Goal: Transaction & Acquisition: Book appointment/travel/reservation

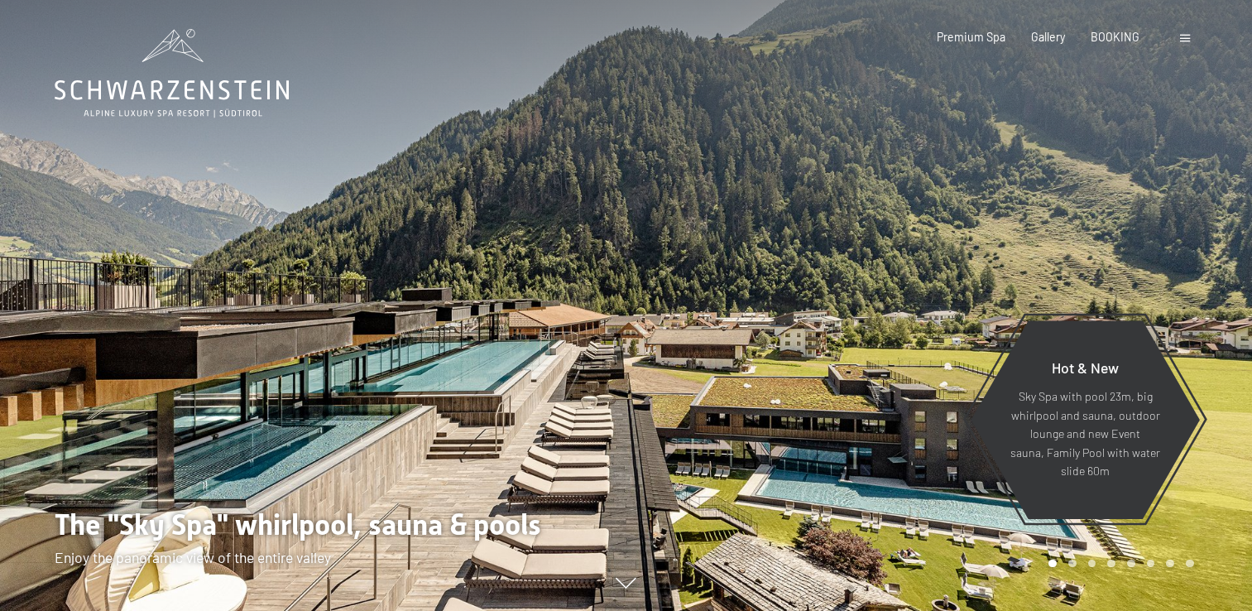
click at [1181, 36] on span at bounding box center [1185, 38] width 10 height 7
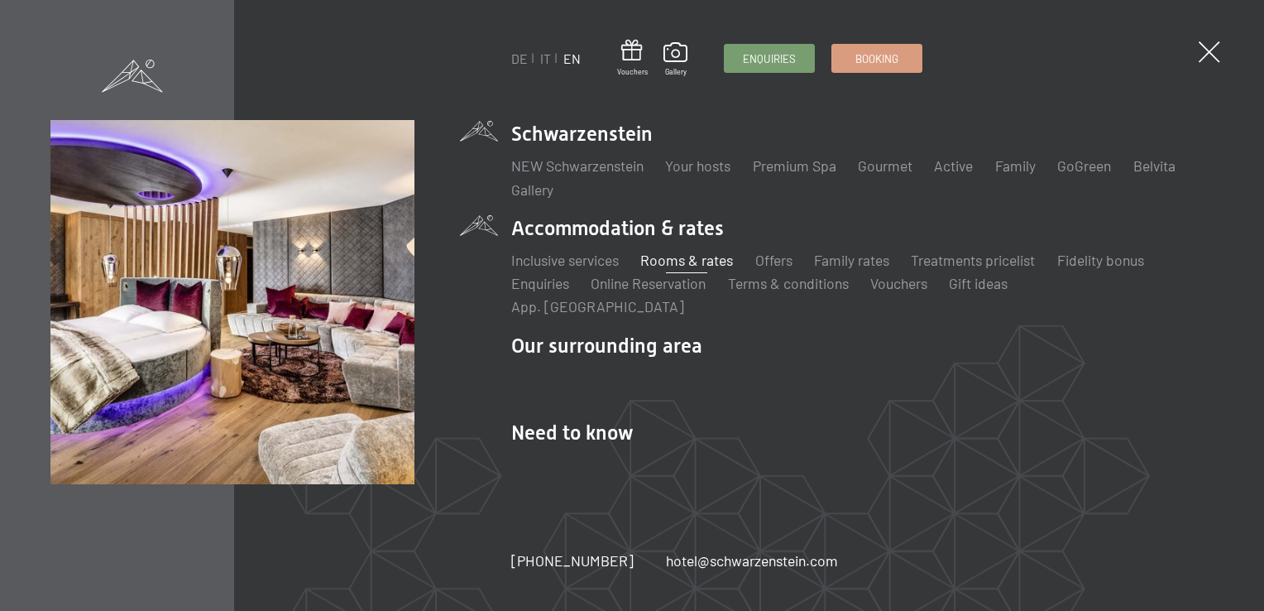
click at [662, 267] on link "Rooms & rates" at bounding box center [686, 260] width 93 height 18
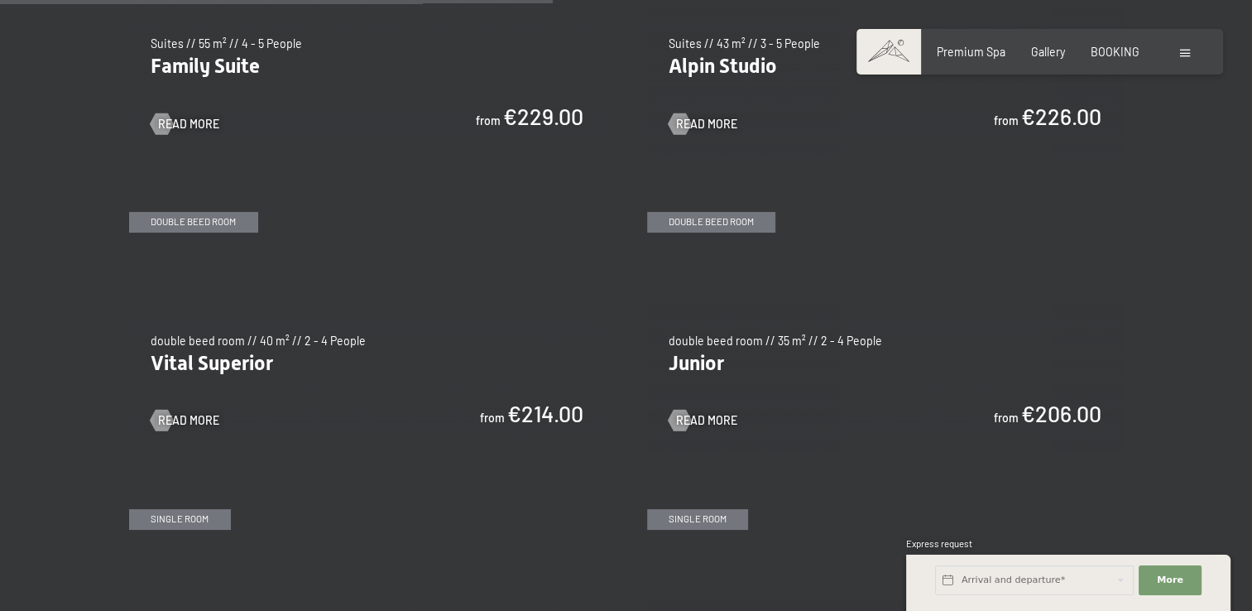
scroll to position [1985, 0]
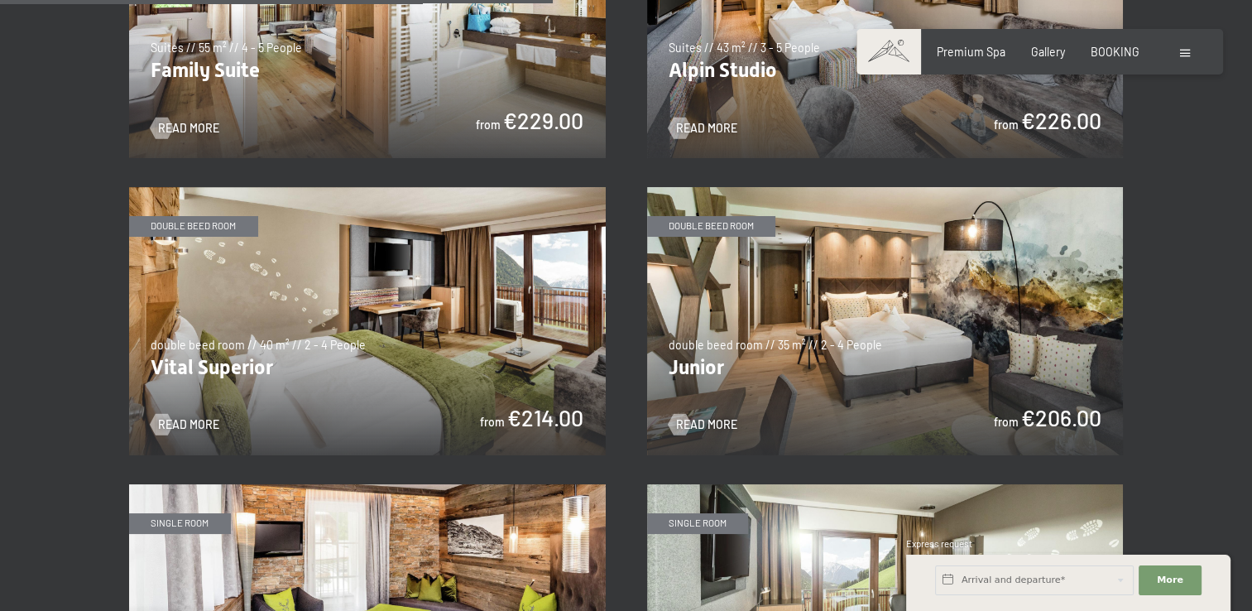
click at [189, 362] on img at bounding box center [367, 321] width 476 height 268
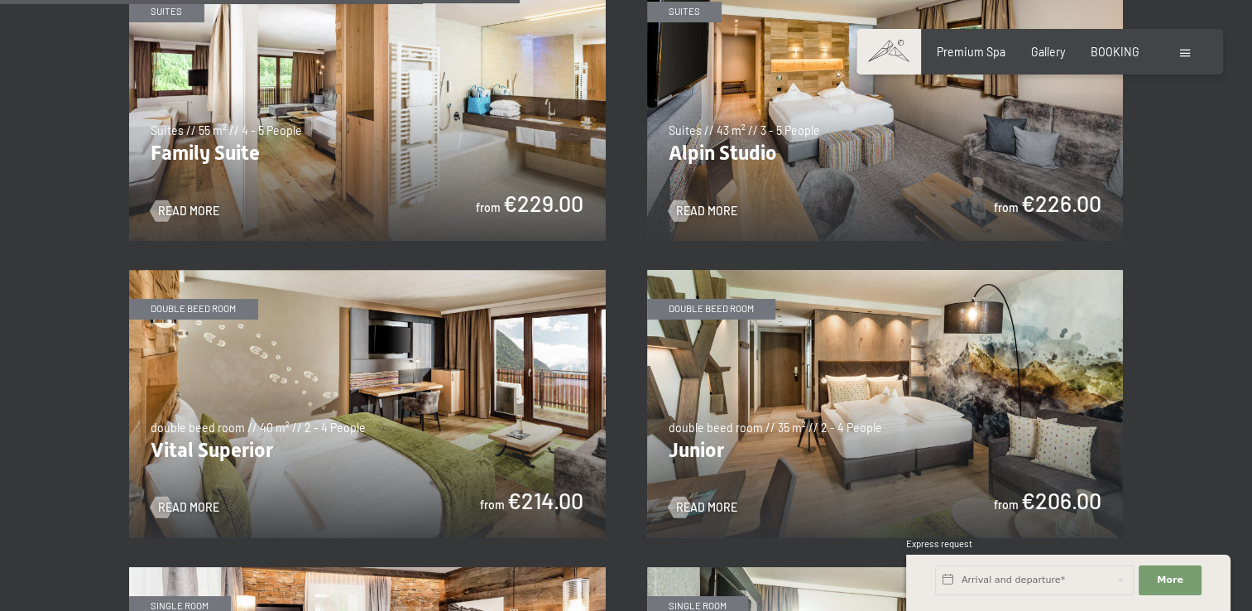
scroll to position [1737, 0]
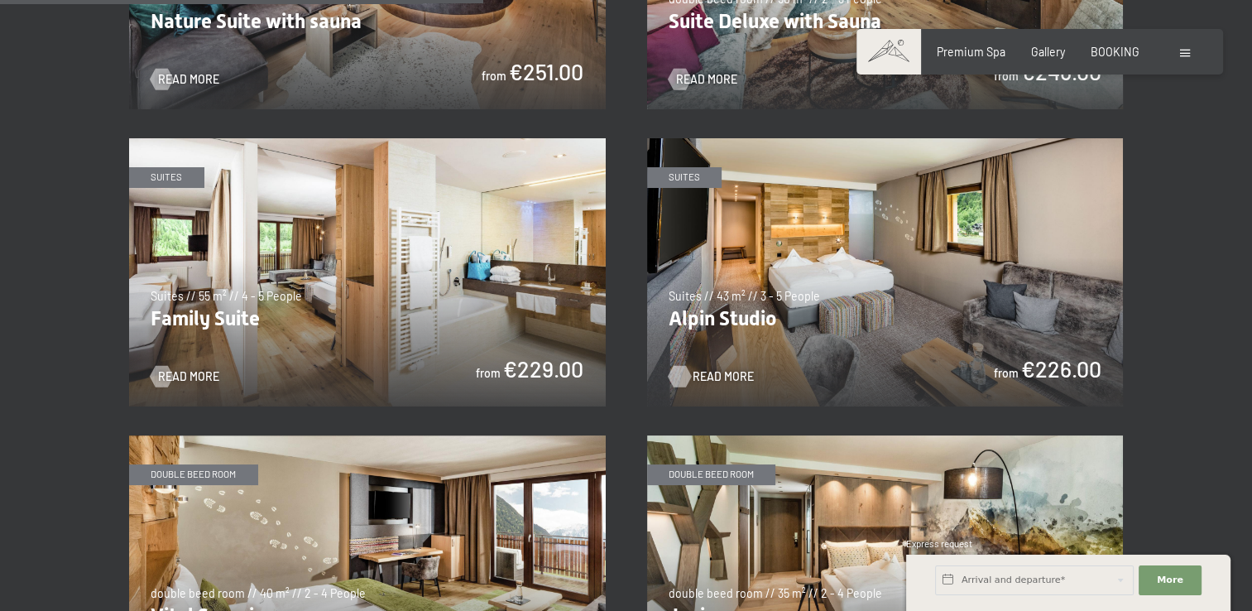
click at [714, 368] on span "Read more" at bounding box center [722, 376] width 61 height 17
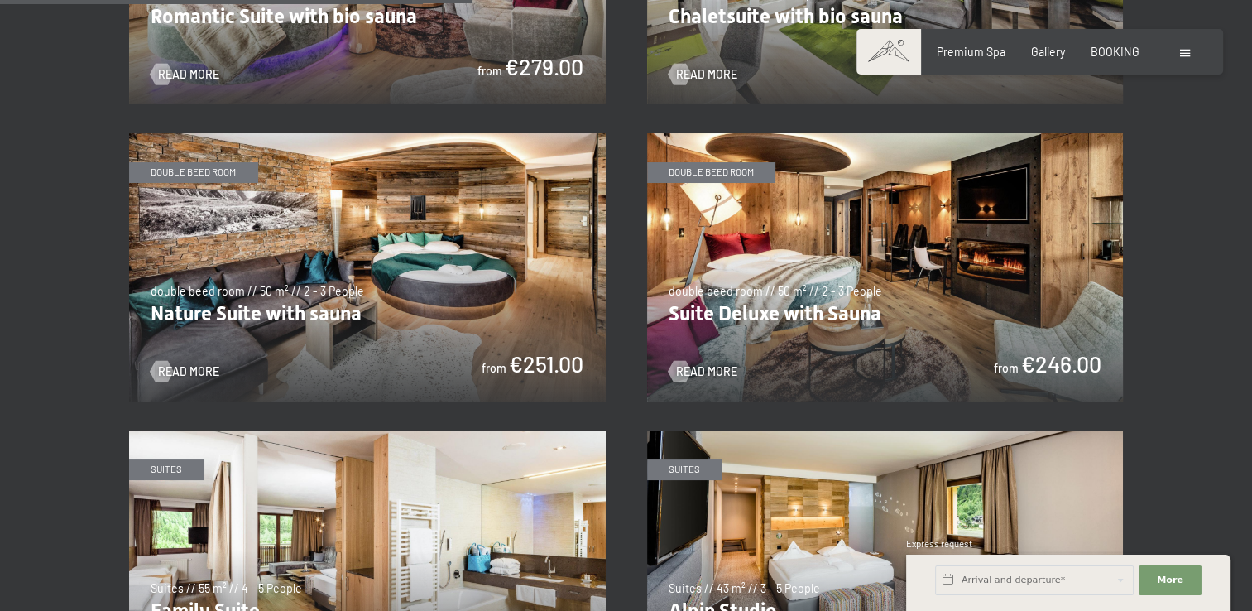
scroll to position [1406, 0]
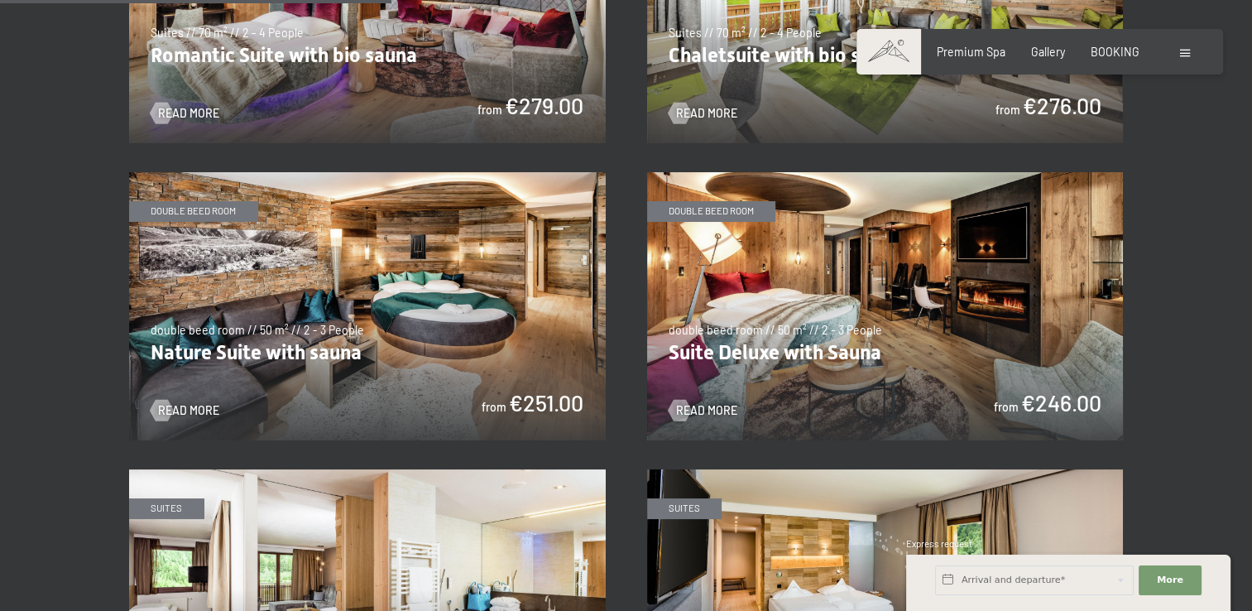
click at [754, 305] on img at bounding box center [885, 306] width 476 height 268
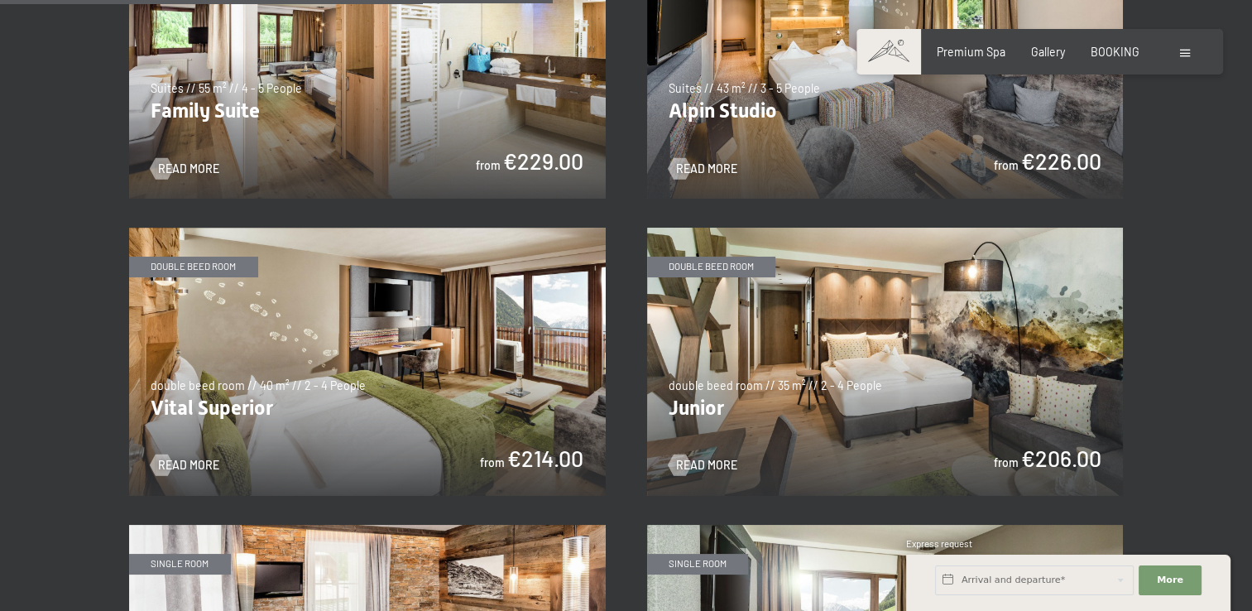
scroll to position [1985, 0]
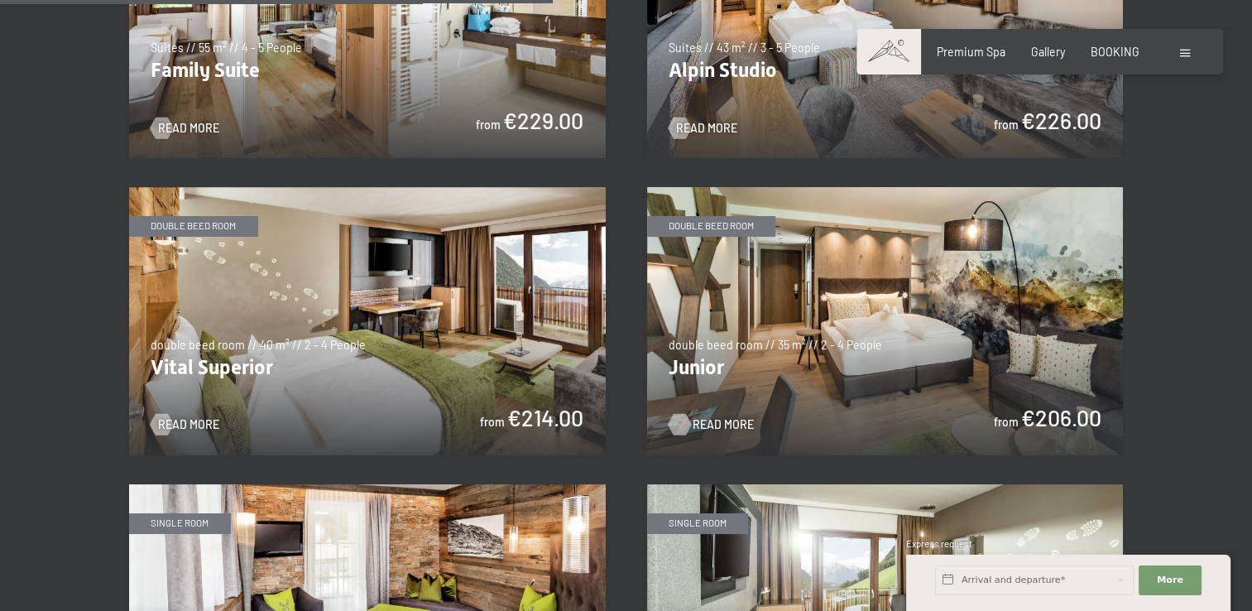
click at [705, 416] on span "Read more" at bounding box center [722, 424] width 61 height 17
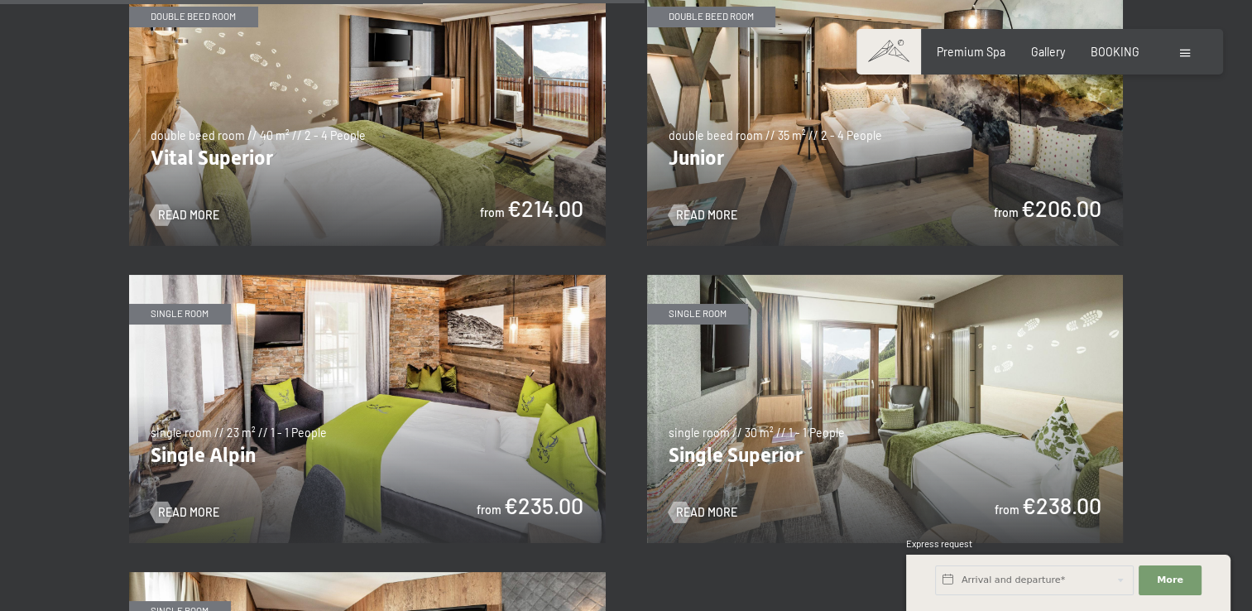
scroll to position [2068, 0]
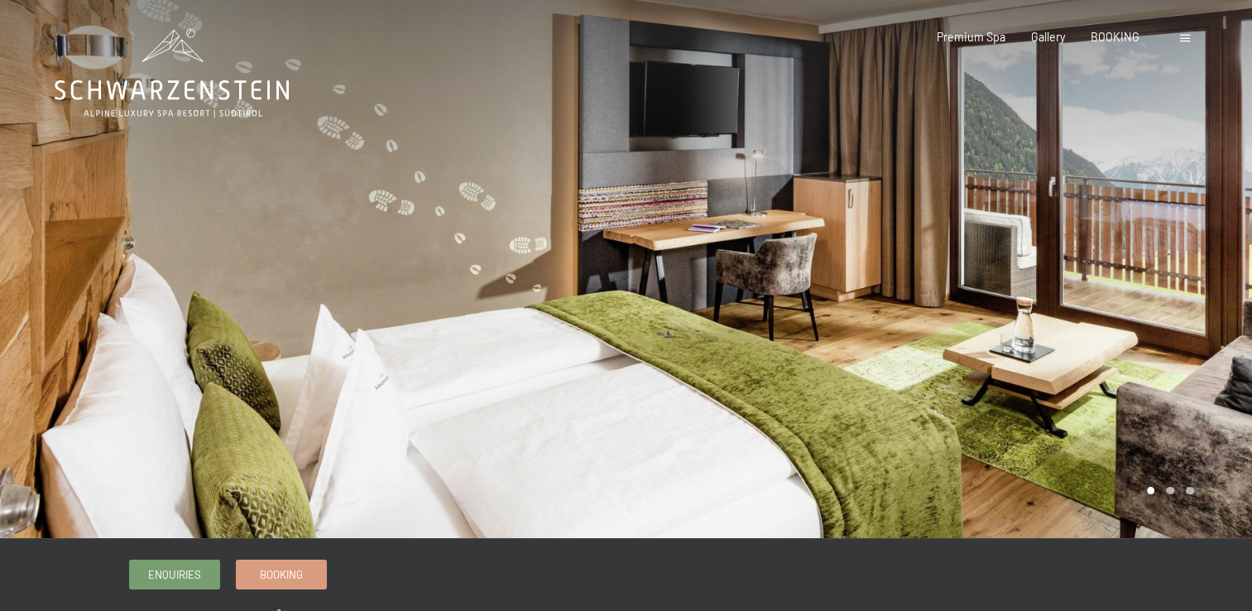
click at [1161, 399] on div at bounding box center [939, 269] width 626 height 538
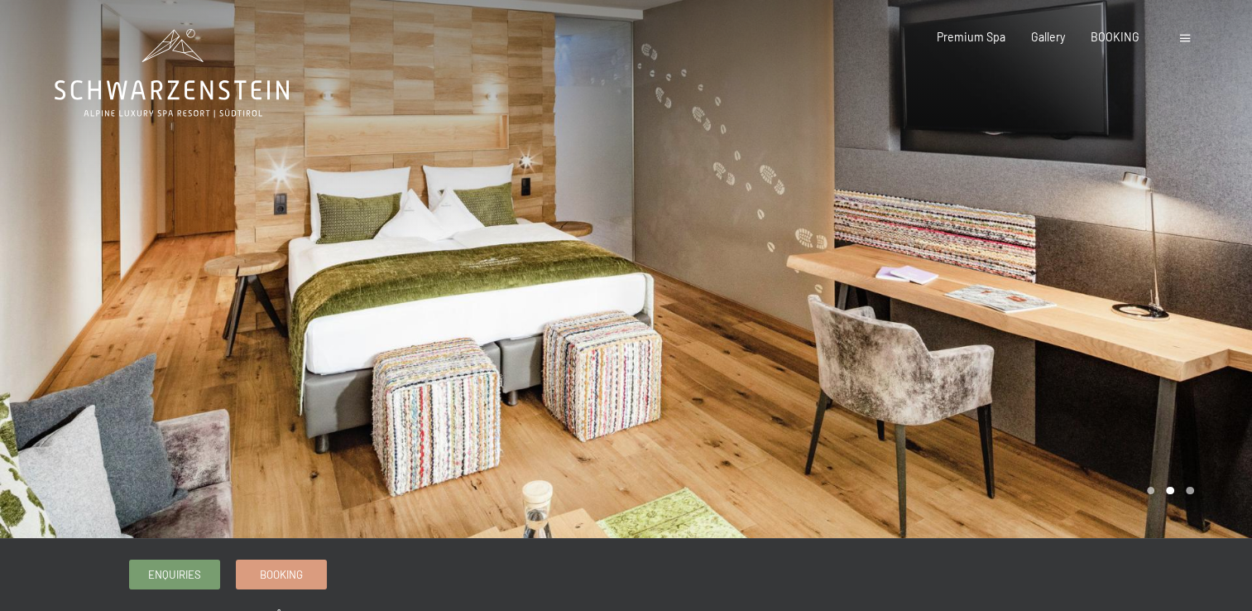
click at [1161, 399] on div at bounding box center [939, 269] width 626 height 538
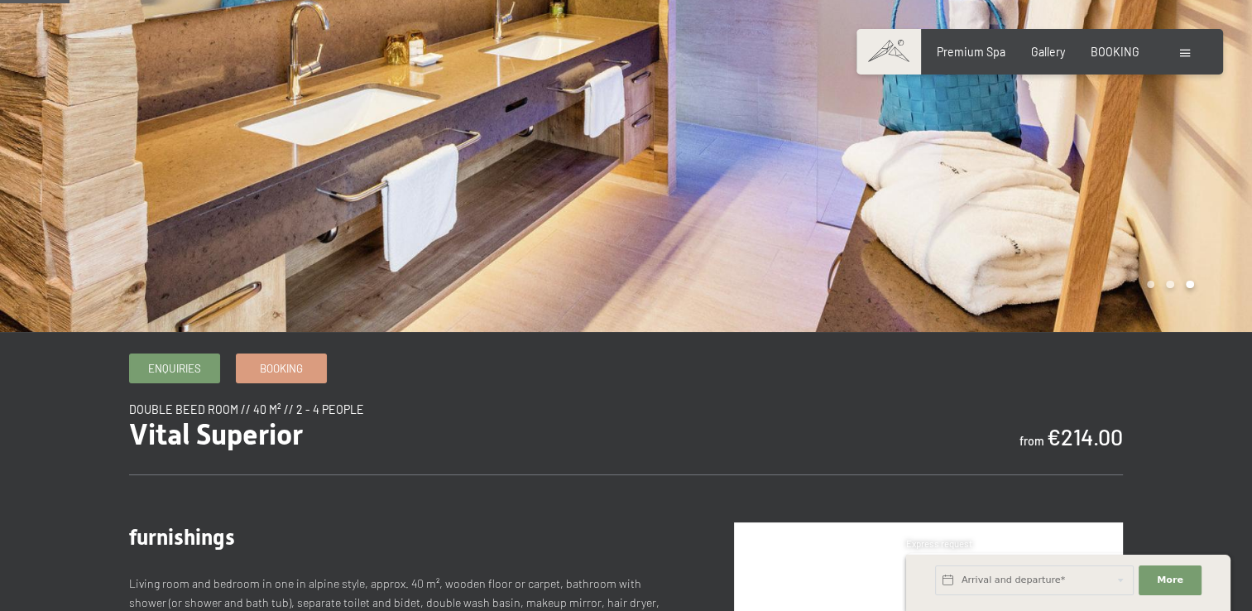
scroll to position [83, 0]
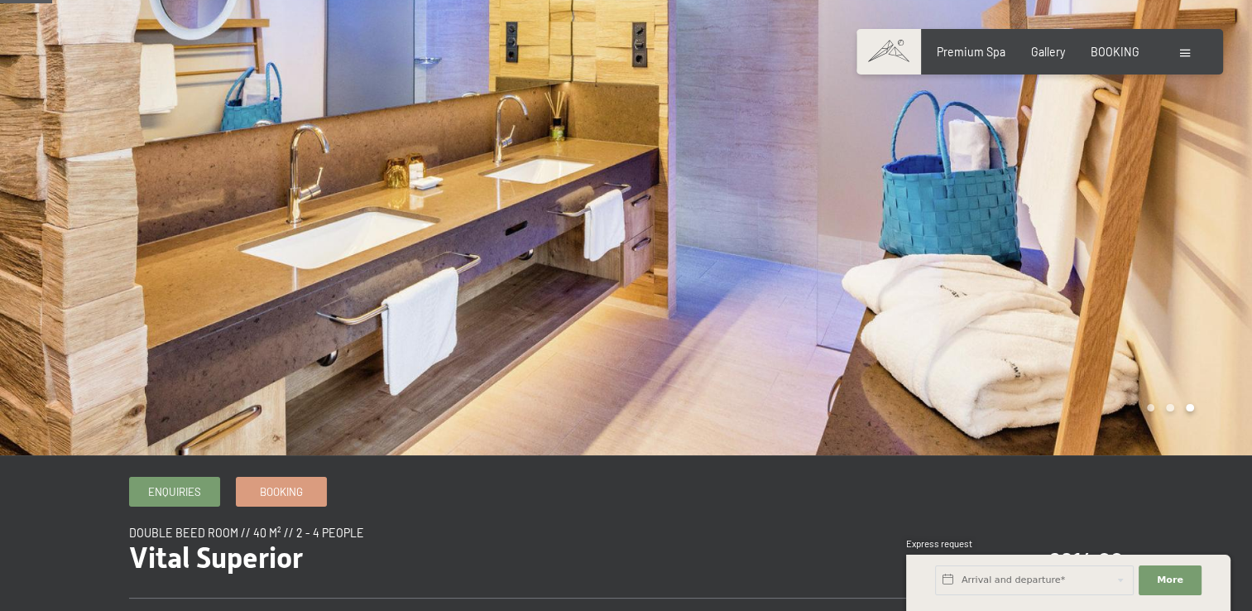
click at [1158, 359] on div at bounding box center [939, 186] width 626 height 538
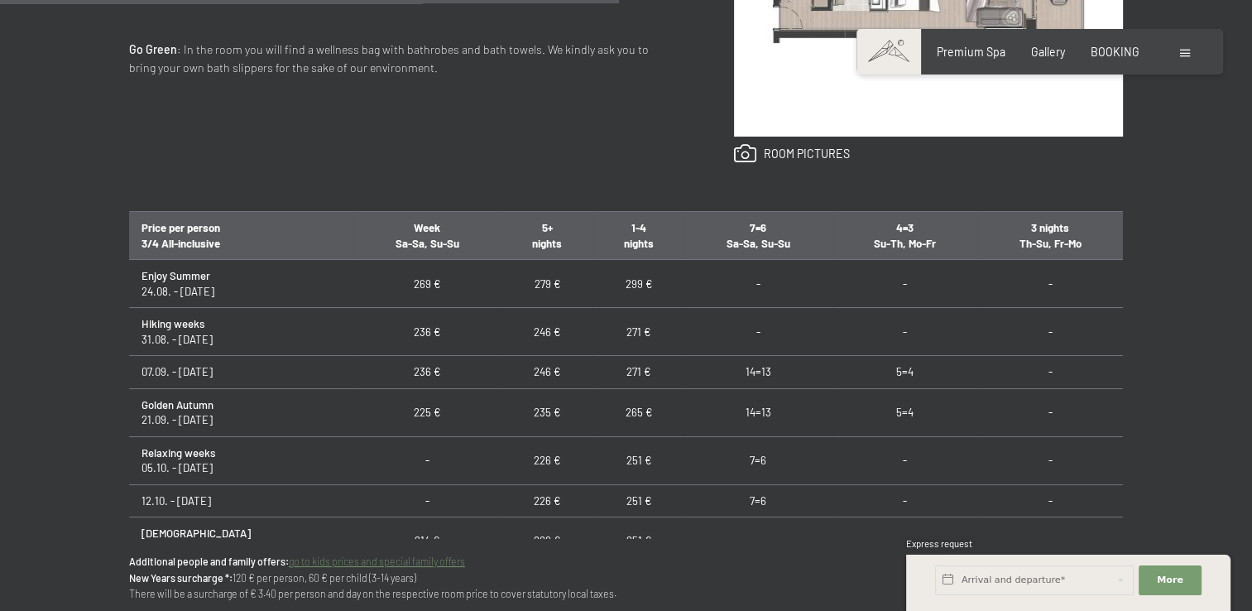
scroll to position [993, 0]
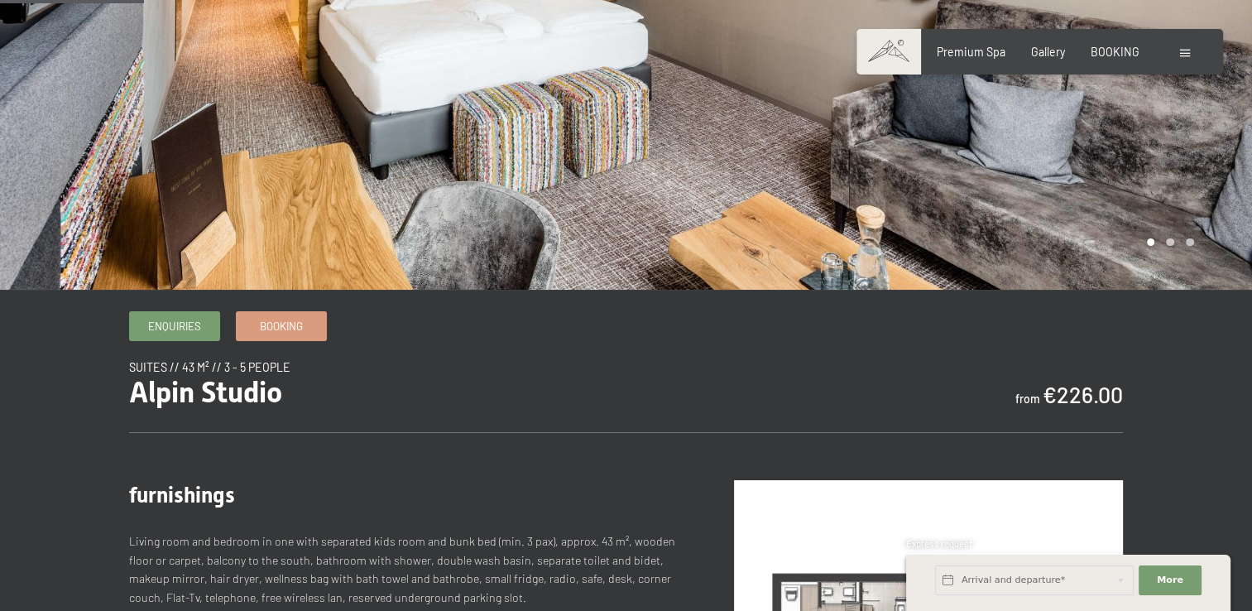
scroll to position [83, 0]
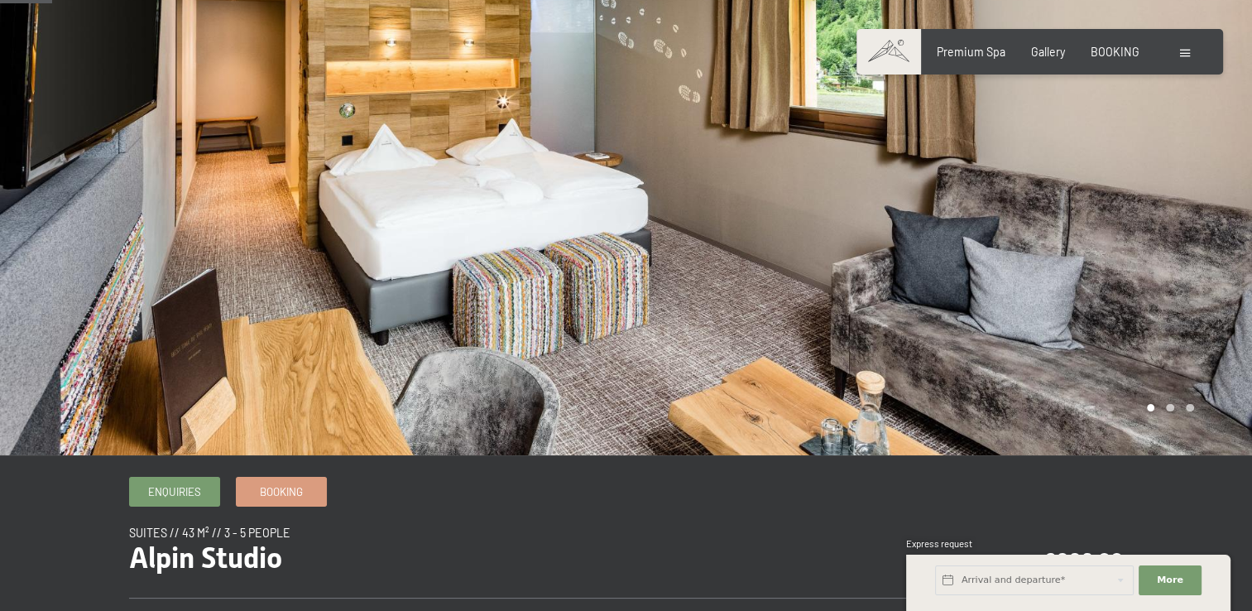
click at [974, 263] on div at bounding box center [939, 186] width 626 height 538
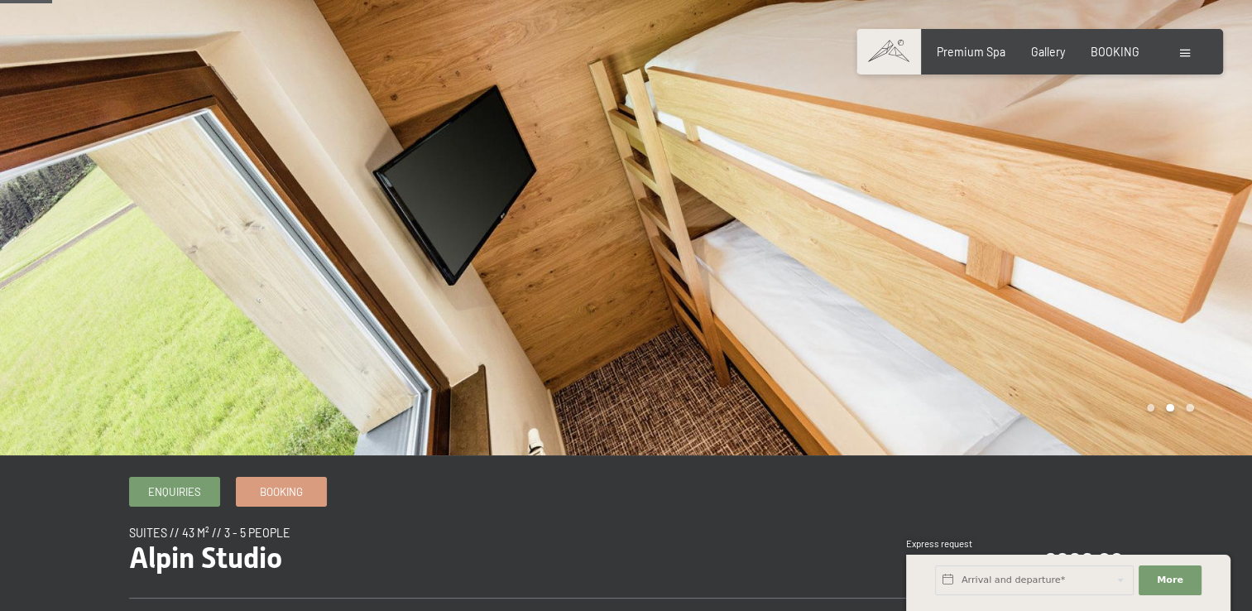
click at [974, 263] on div at bounding box center [939, 186] width 626 height 538
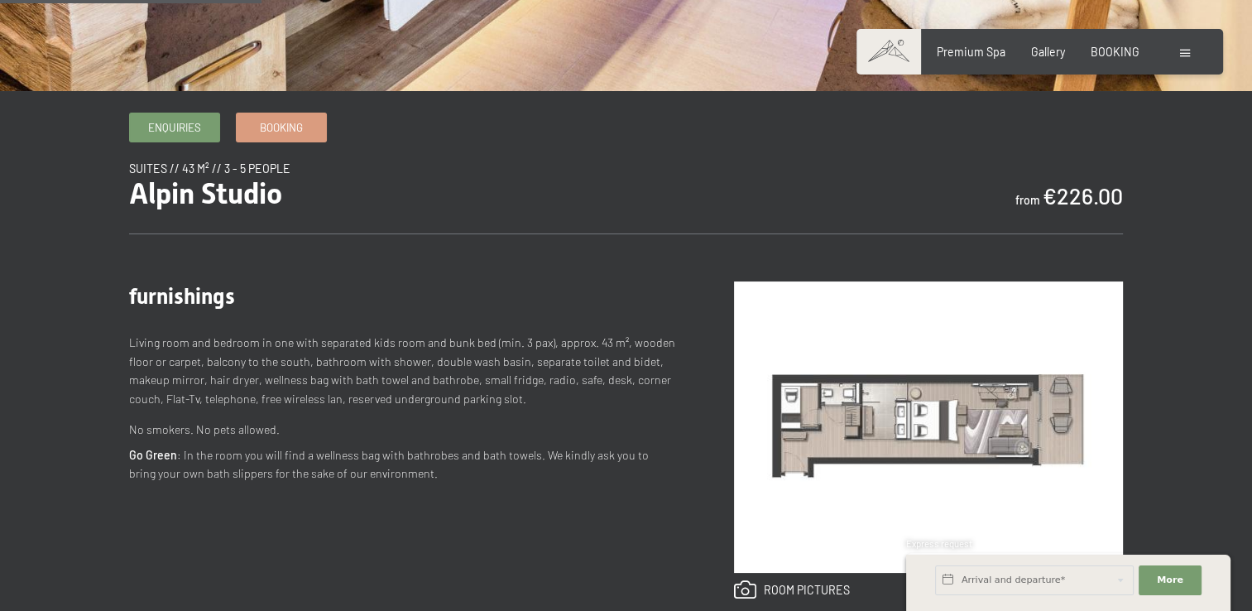
scroll to position [414, 0]
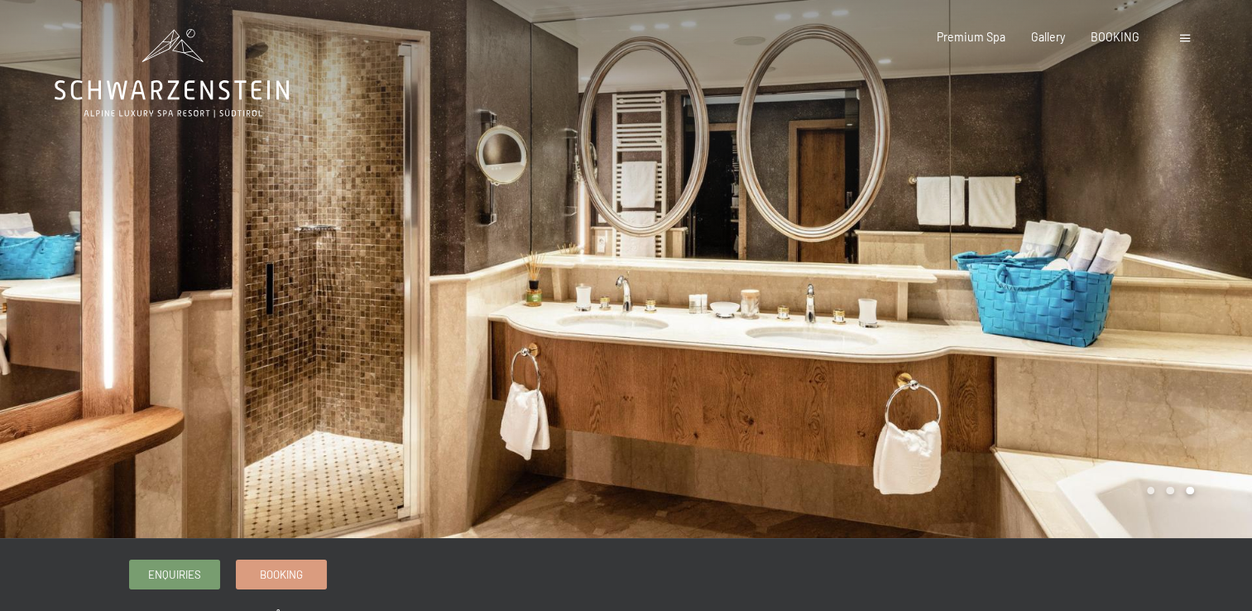
click at [840, 342] on div at bounding box center [939, 269] width 626 height 538
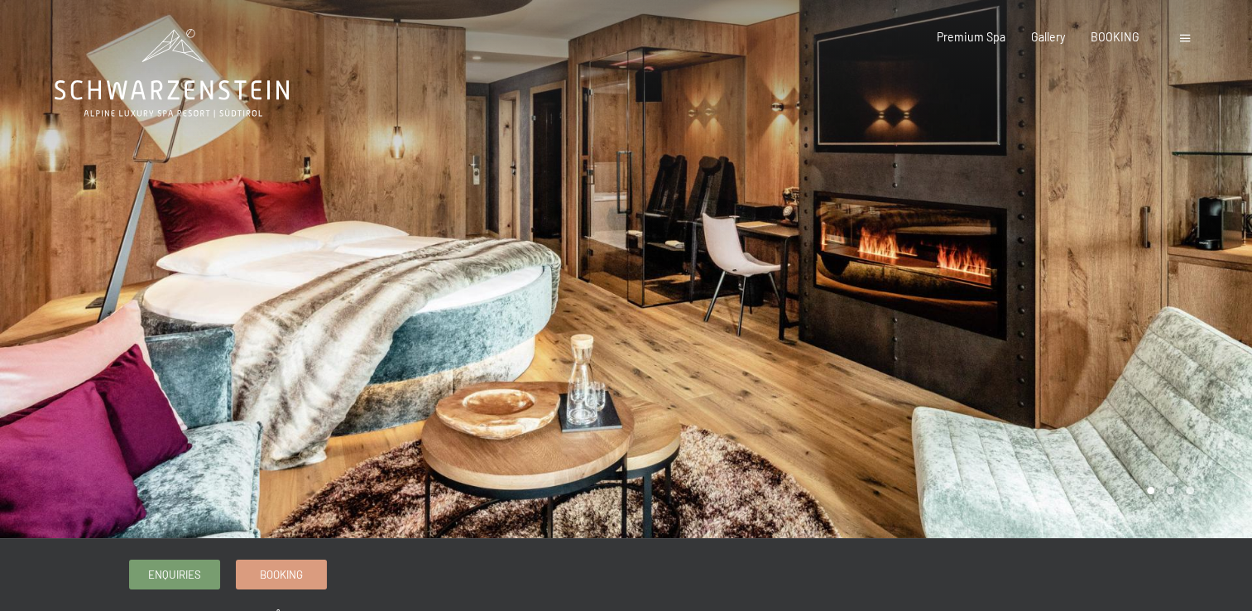
click at [840, 343] on div at bounding box center [939, 269] width 626 height 538
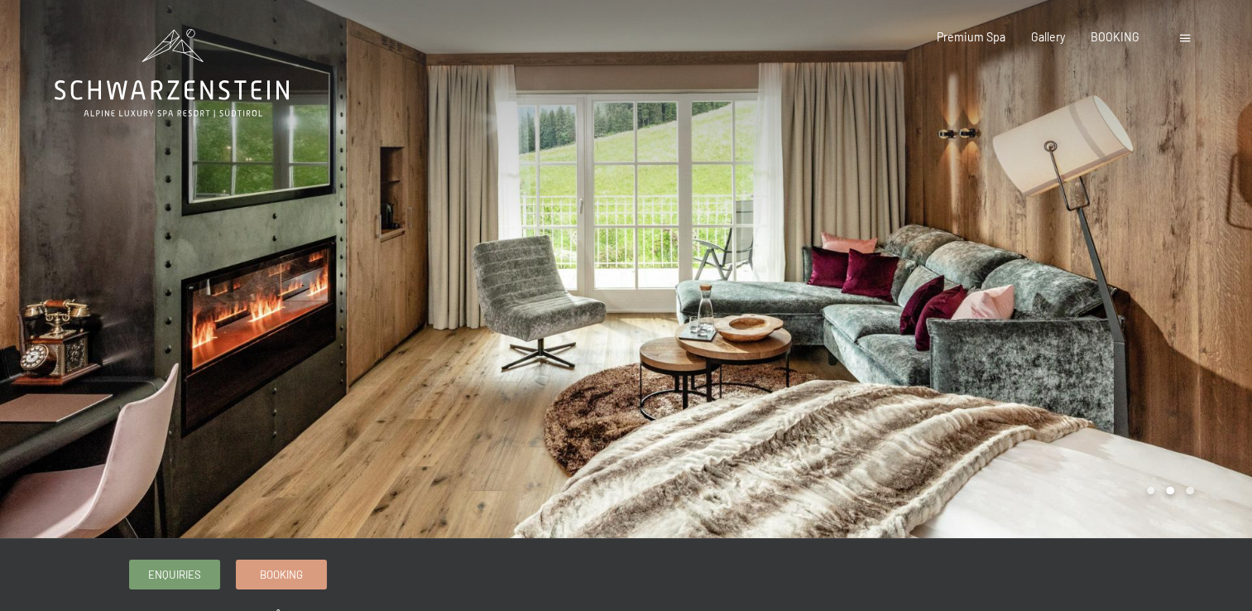
click at [840, 343] on div at bounding box center [939, 269] width 626 height 538
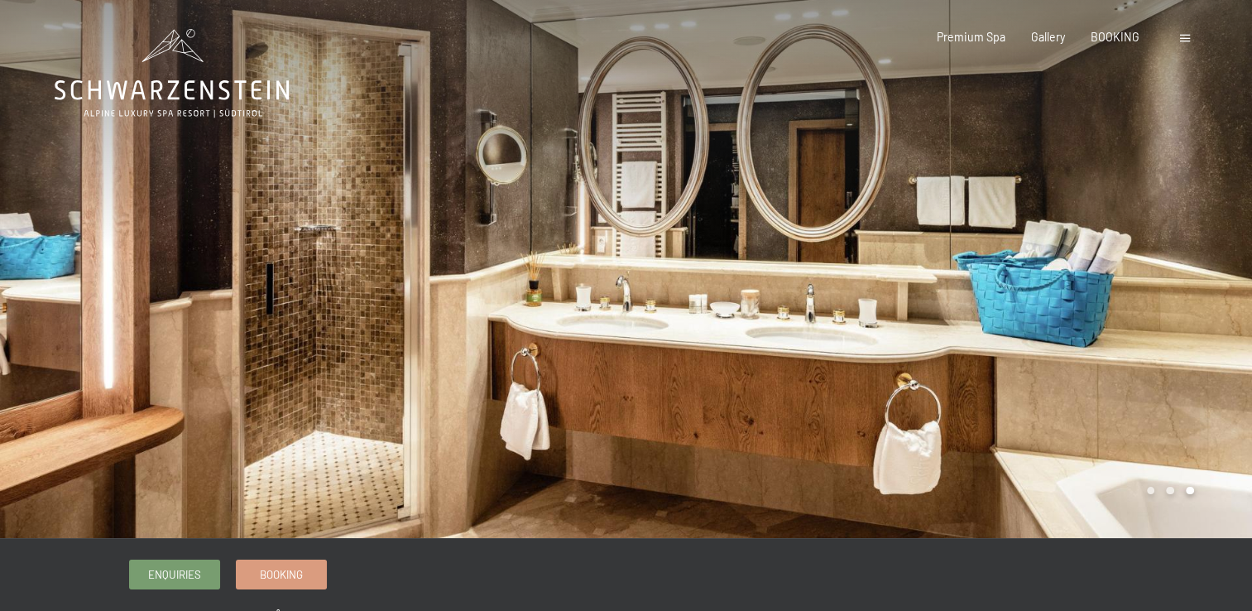
click at [840, 343] on div at bounding box center [939, 269] width 626 height 538
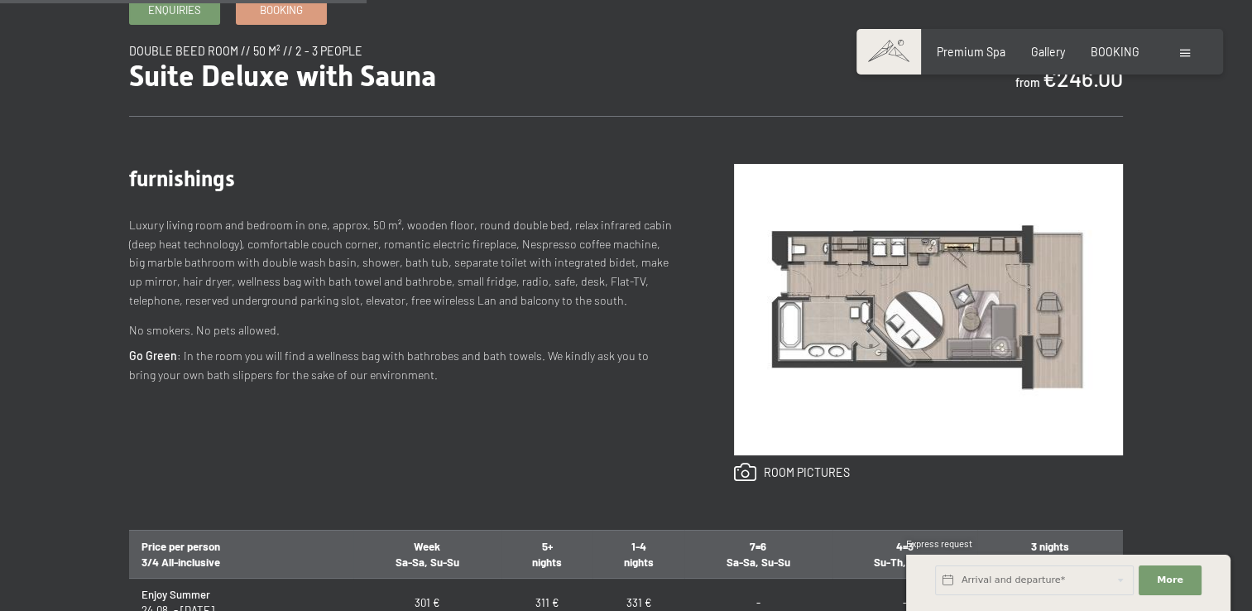
scroll to position [579, 0]
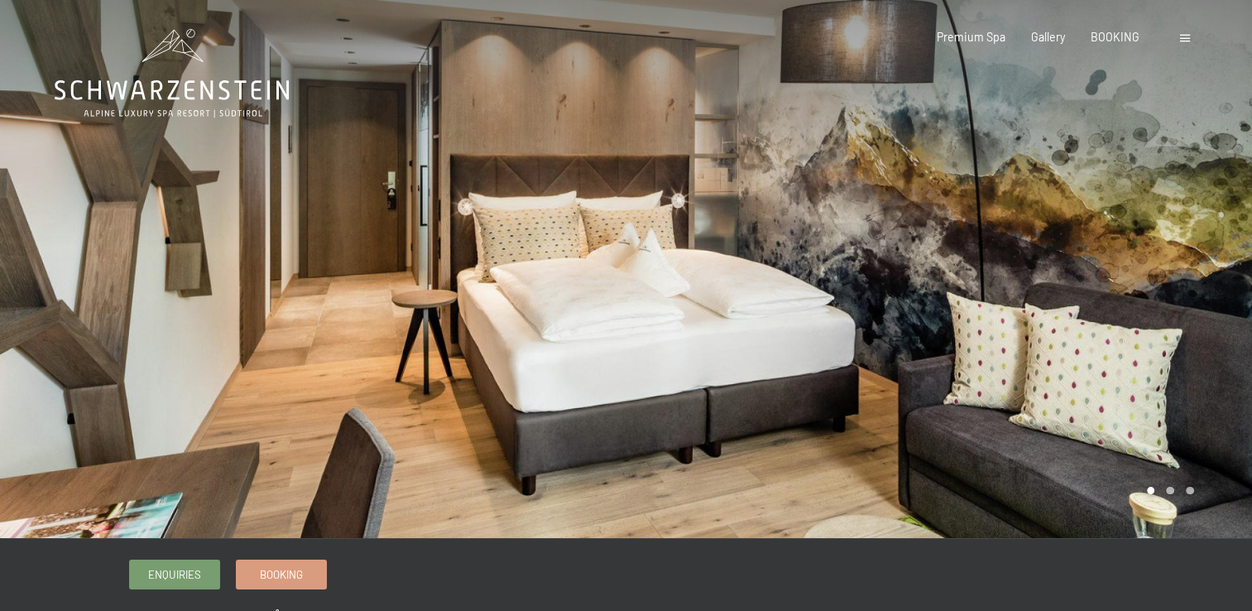
click at [1027, 482] on div at bounding box center [939, 269] width 626 height 538
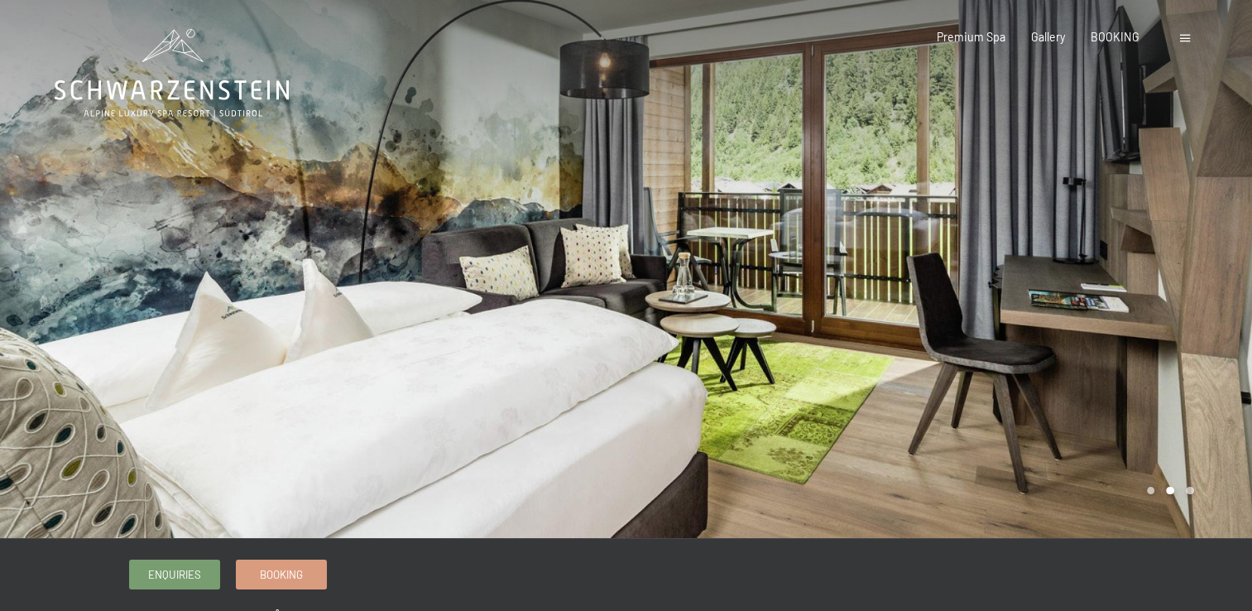
click at [1027, 481] on div at bounding box center [939, 269] width 626 height 538
